Goal: Task Accomplishment & Management: Use online tool/utility

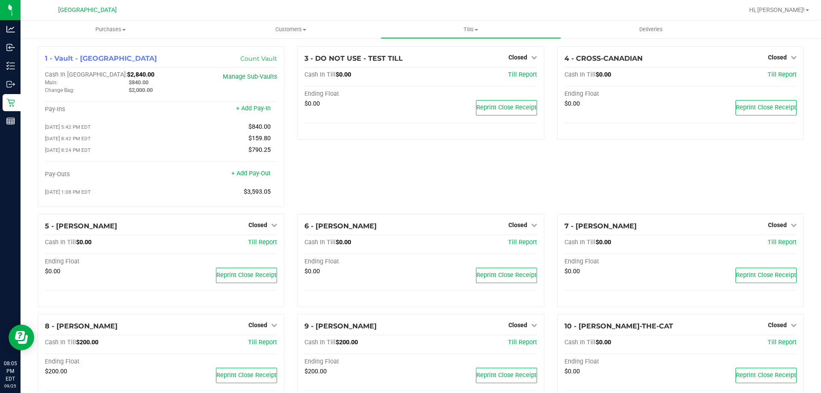
scroll to position [86, 0]
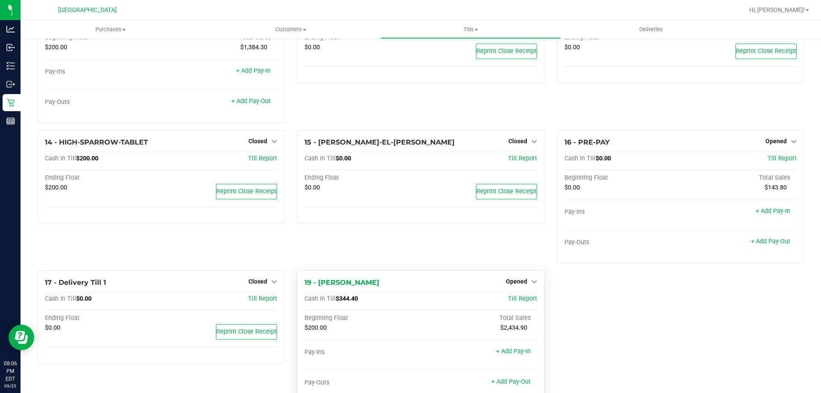
scroll to position [465, 0]
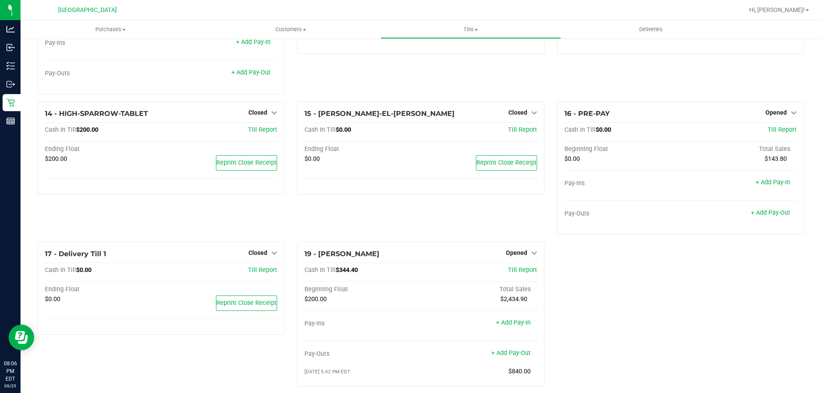
scroll to position [465, 0]
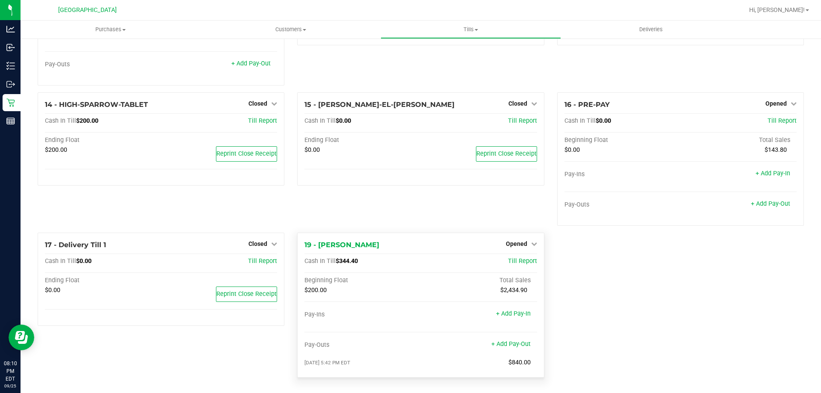
click at [525, 239] on div "Opened" at bounding box center [521, 244] width 31 height 10
click at [520, 245] on span "Opened" at bounding box center [516, 243] width 21 height 7
click at [510, 258] on link "Close Till" at bounding box center [517, 261] width 23 height 7
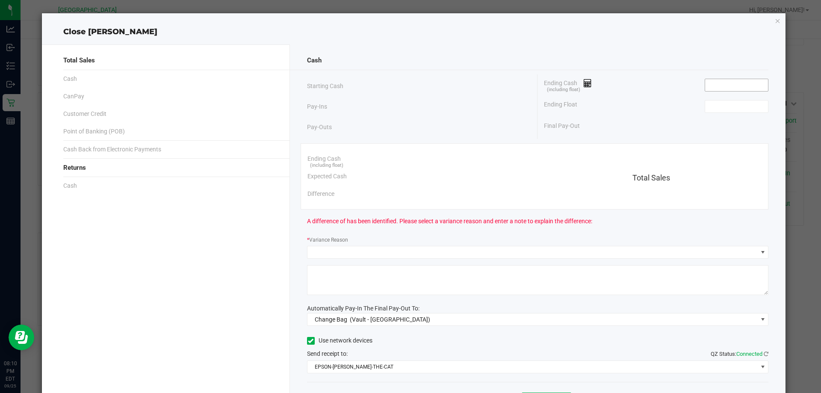
click at [737, 84] on input at bounding box center [736, 85] width 63 height 12
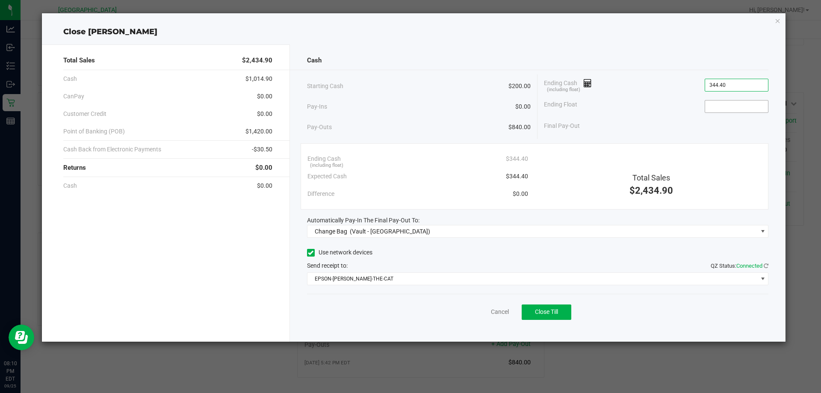
type input "$344.40"
click at [724, 100] on input at bounding box center [736, 106] width 63 height 12
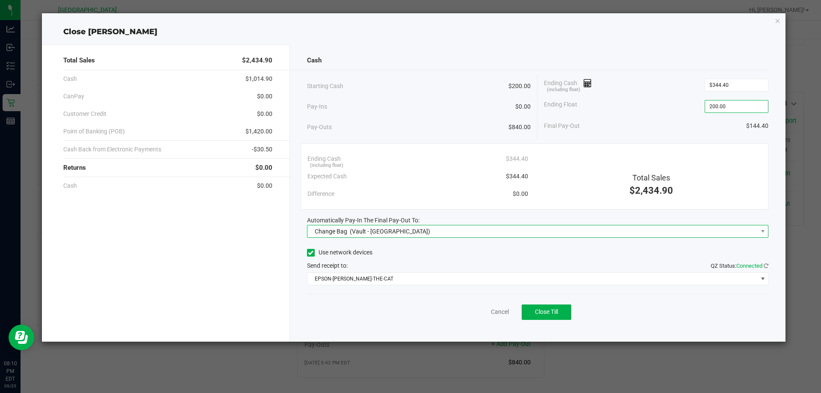
type input "$200.00"
drag, startPoint x: 559, startPoint y: 228, endPoint x: 539, endPoint y: 228, distance: 20.1
click at [559, 228] on span "Change Bag (Vault - [GEOGRAPHIC_DATA])" at bounding box center [532, 231] width 450 height 12
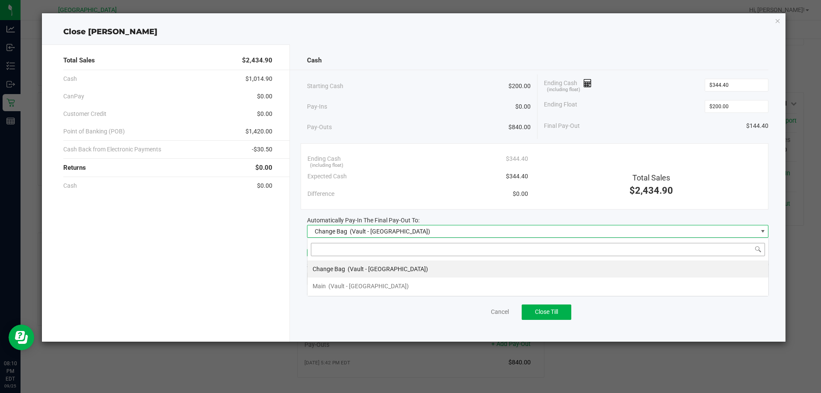
scroll to position [13, 461]
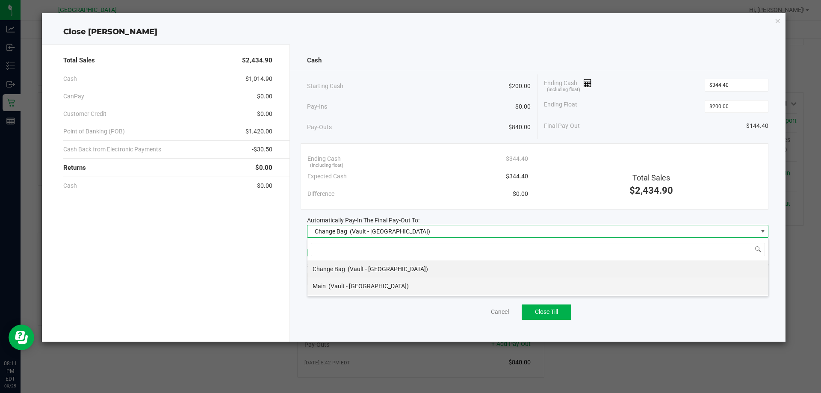
click at [368, 286] on span "(Vault - [GEOGRAPHIC_DATA])" at bounding box center [368, 286] width 80 height 7
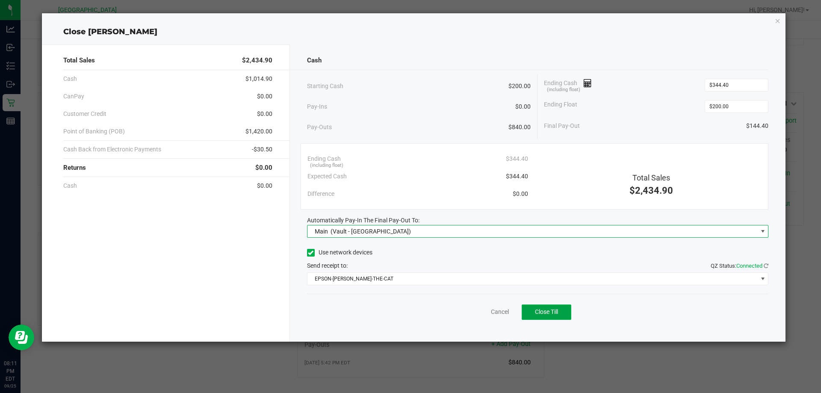
click at [535, 316] on button "Close Till" at bounding box center [547, 311] width 50 height 15
